Goal: Transaction & Acquisition: Book appointment/travel/reservation

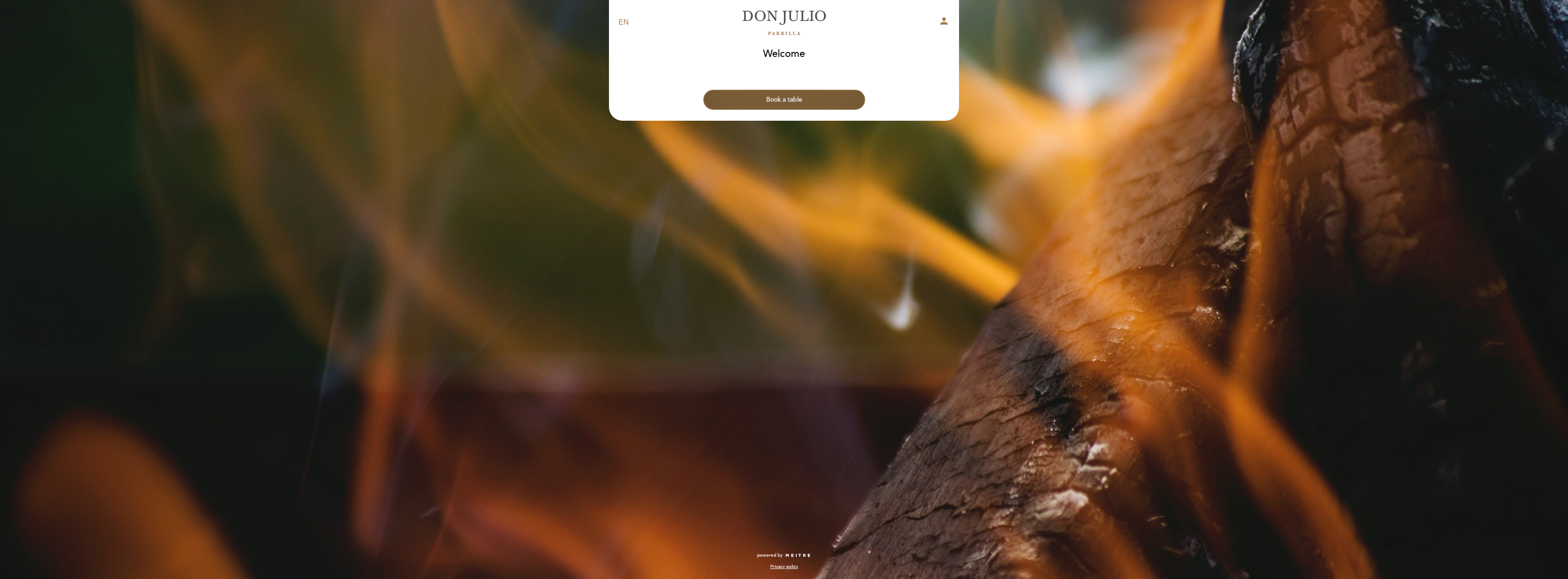
click at [795, 99] on button "Book a table" at bounding box center [784, 100] width 162 height 20
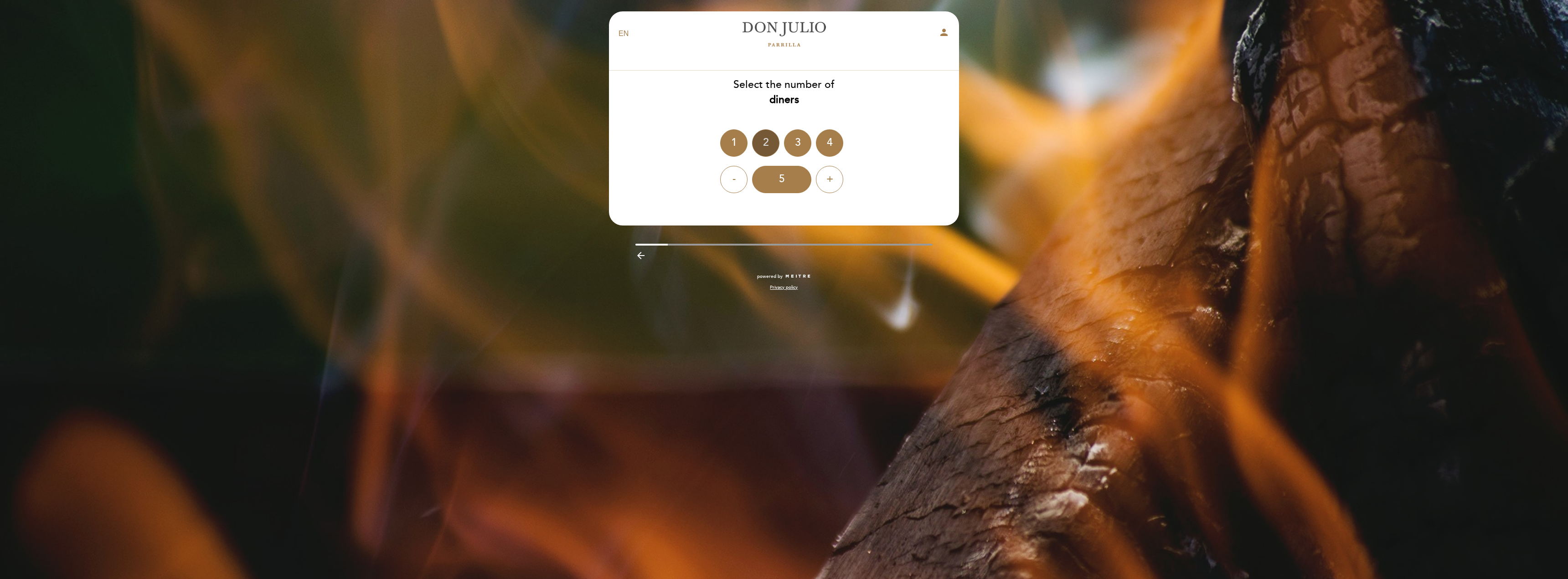
click at [761, 139] on div "2" at bounding box center [766, 143] width 27 height 27
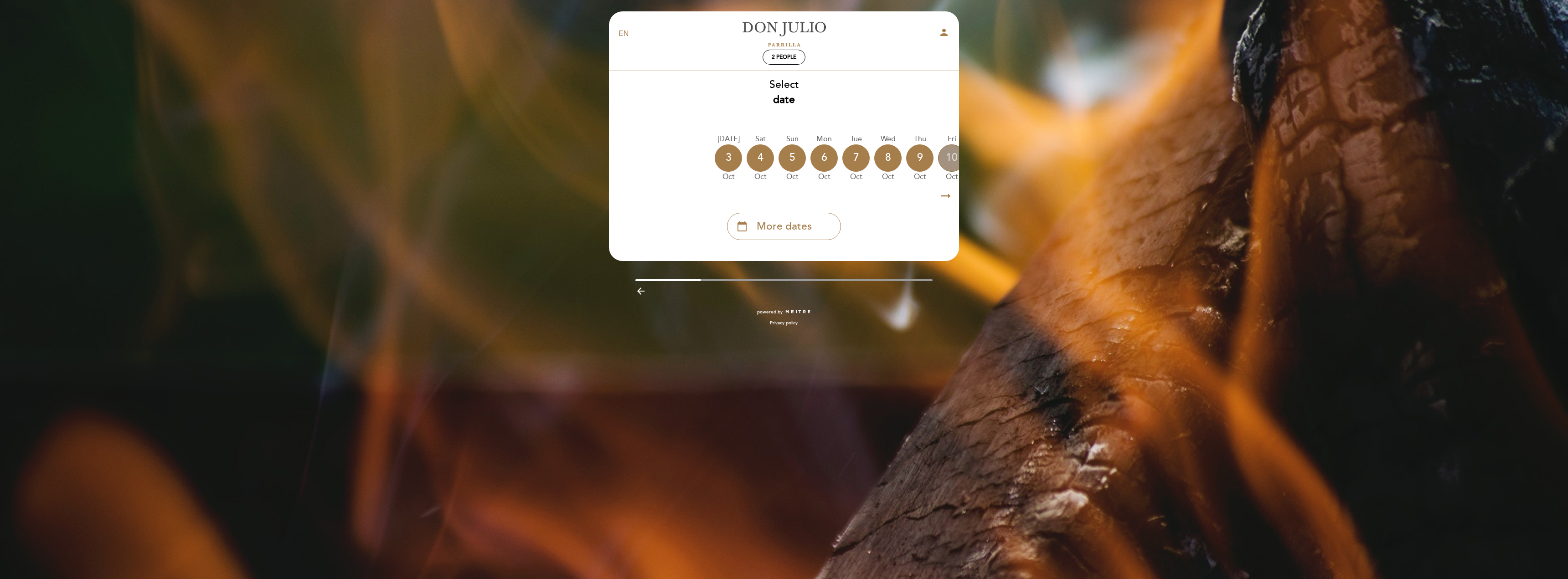
click at [951, 151] on div "10" at bounding box center [951, 158] width 27 height 27
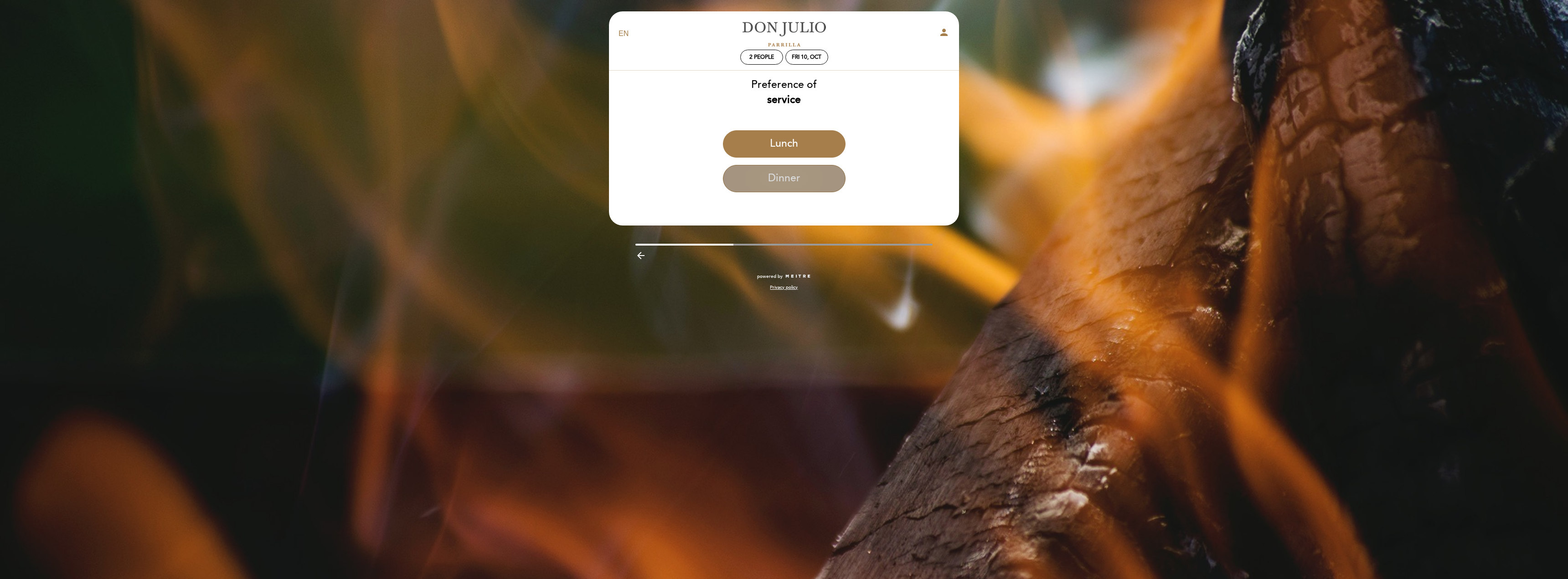
click at [788, 175] on button "Dinner" at bounding box center [784, 178] width 122 height 27
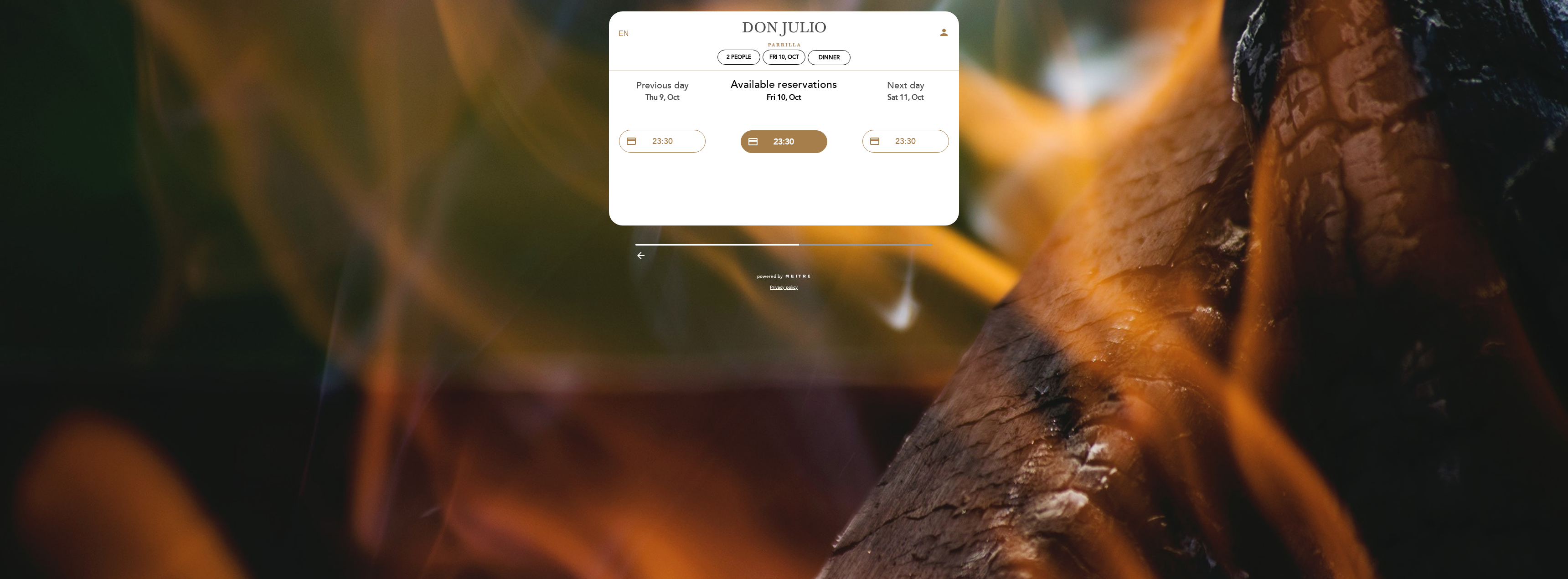
click at [622, 30] on select "EN ES PT" at bounding box center [623, 33] width 10 height 10
drag, startPoint x: 658, startPoint y: 61, endPoint x: 652, endPoint y: 43, distance: 19.0
click at [658, 61] on div "2 people Fri 10, Oct Dinner" at bounding box center [784, 58] width 345 height 16
click at [621, 30] on select "EN ES PT" at bounding box center [623, 33] width 10 height 10
click at [690, 111] on div "Previous day Thu 9, Oct credit_card 23:30" at bounding box center [662, 114] width 122 height 86
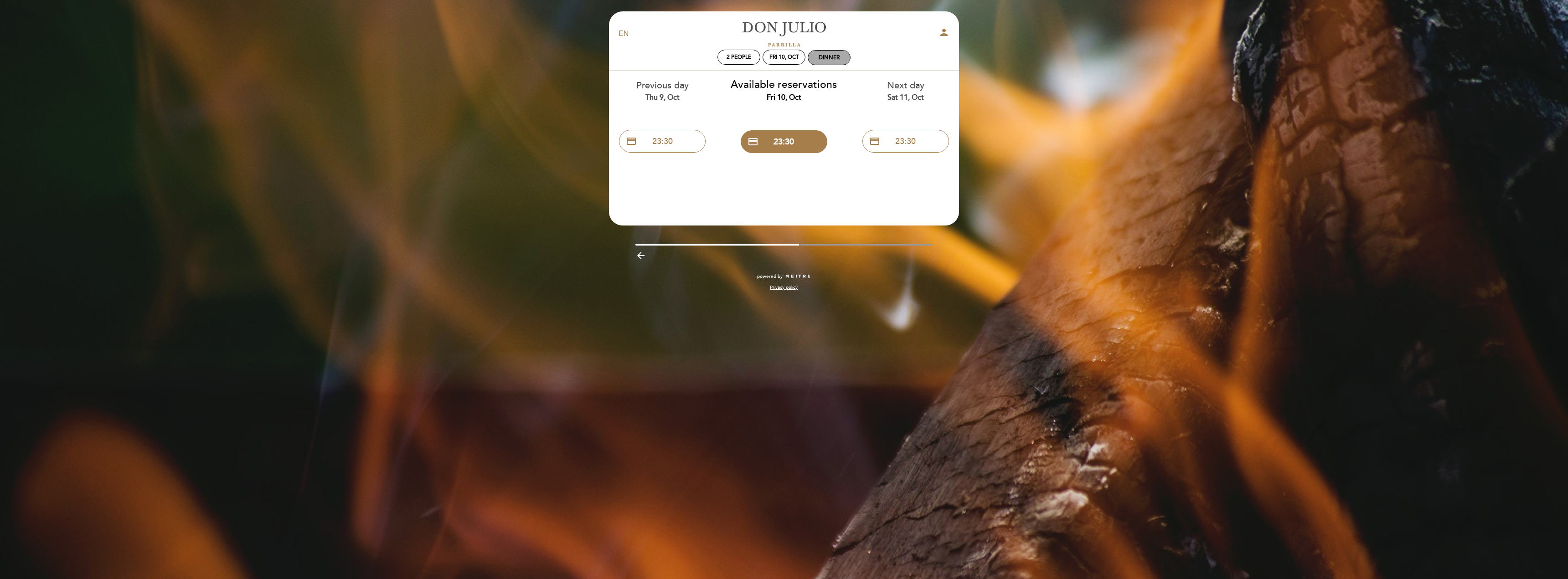
click at [828, 55] on div "Dinner" at bounding box center [829, 57] width 21 height 7
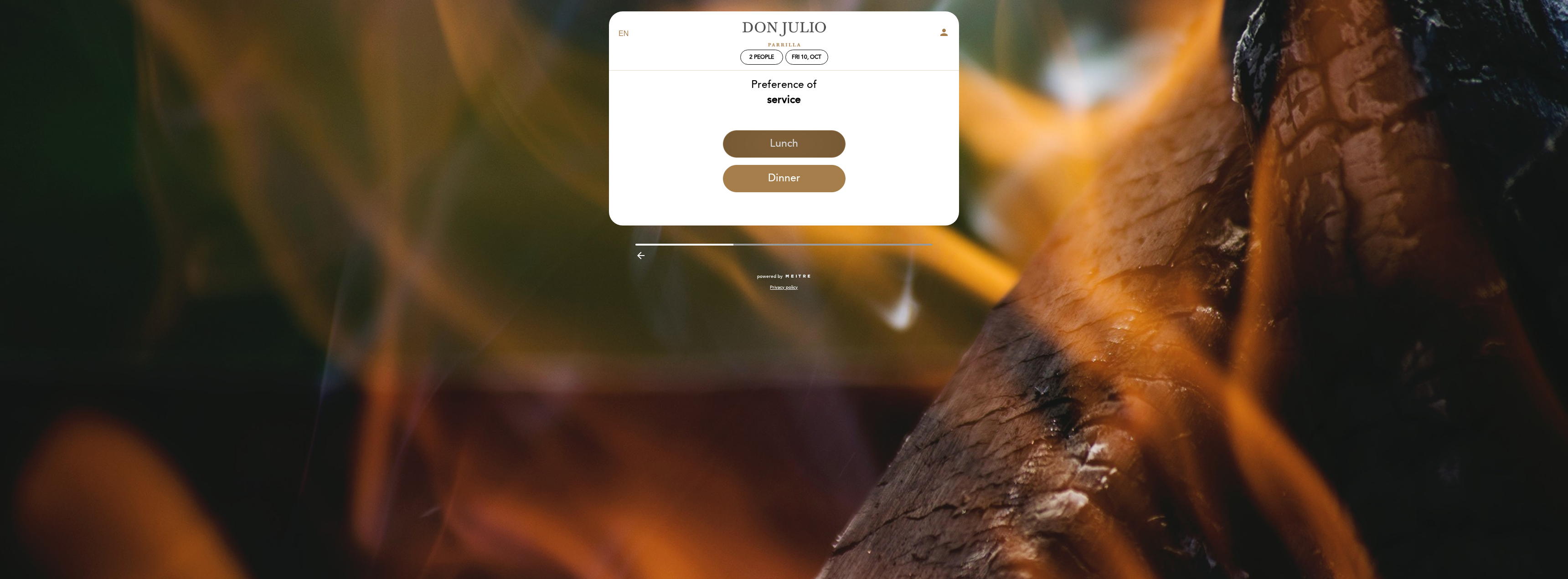
click at [783, 138] on button "Lunch" at bounding box center [784, 144] width 122 height 27
